Goal: Information Seeking & Learning: Learn about a topic

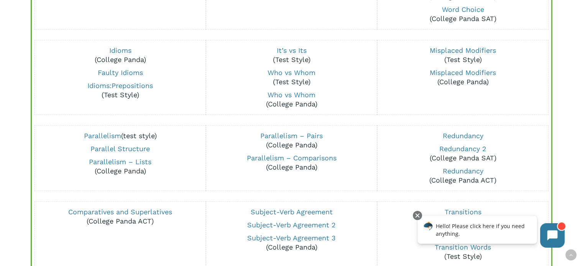
scroll to position [438, 0]
click at [347, 98] on p "Who vs Whom (College Panda)" at bounding box center [291, 100] width 160 height 18
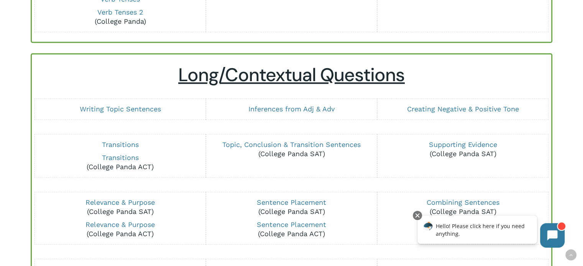
scroll to position [729, 0]
drag, startPoint x: 294, startPoint y: 102, endPoint x: 281, endPoint y: 93, distance: 15.5
click at [281, 93] on div "Long/Contextual Questions Writing Topic Sentences Inferences from Adj & Adv Cre…" at bounding box center [290, 200] width 503 height 272
click at [295, 107] on link "Inferences from Adj & Adv" at bounding box center [291, 109] width 86 height 8
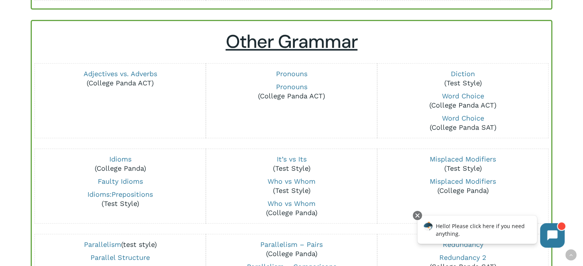
scroll to position [331, 0]
